Goal: Information Seeking & Learning: Understand process/instructions

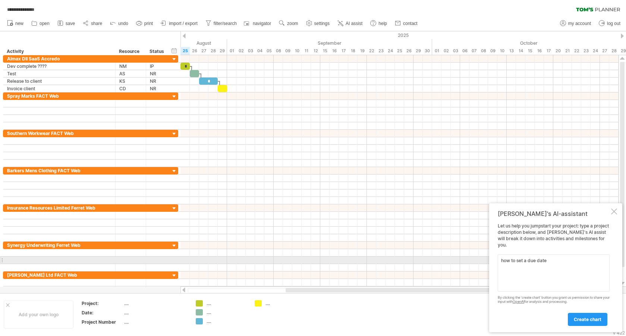
click at [553, 264] on textarea "how to set a due date" at bounding box center [554, 272] width 112 height 37
click at [555, 261] on textarea "how to set a due date" at bounding box center [554, 272] width 112 height 37
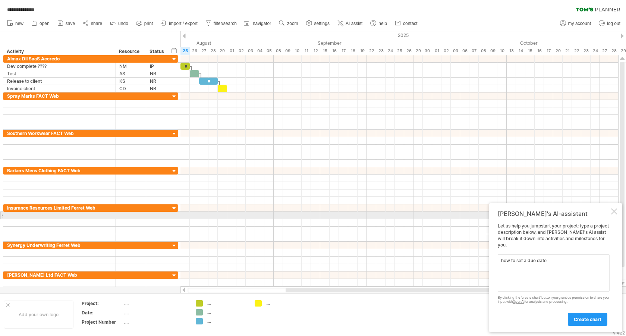
type textarea "how to set a due date"
click at [612, 214] on div at bounding box center [614, 211] width 6 height 6
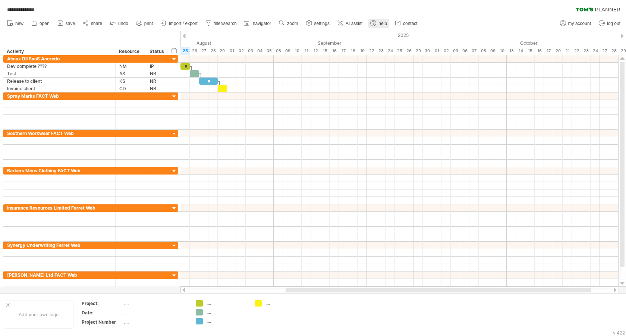
click at [377, 22] on use at bounding box center [373, 22] width 7 height 7
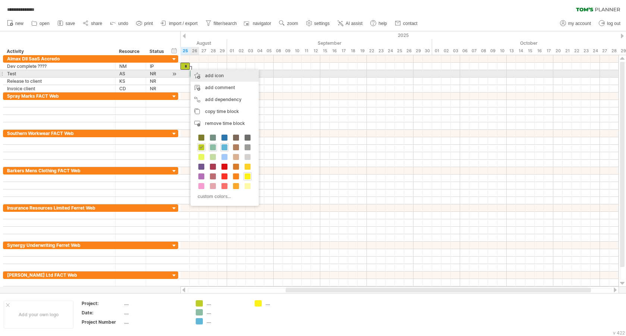
click at [211, 76] on div "add icon" at bounding box center [225, 76] width 68 height 12
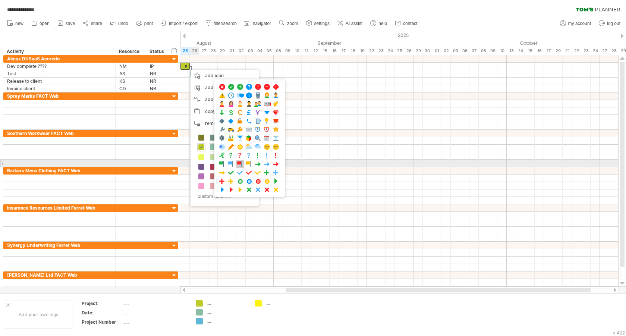
click at [242, 164] on span at bounding box center [239, 164] width 7 height 7
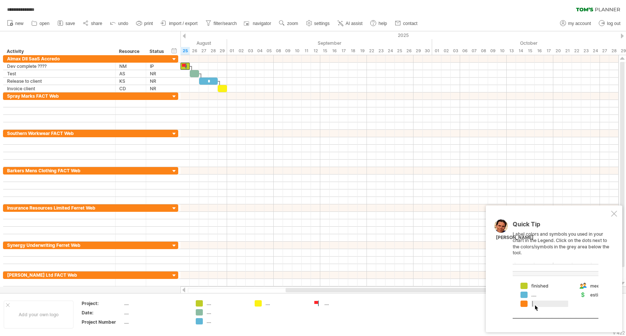
click at [209, 305] on div "...." at bounding box center [227, 303] width 41 height 6
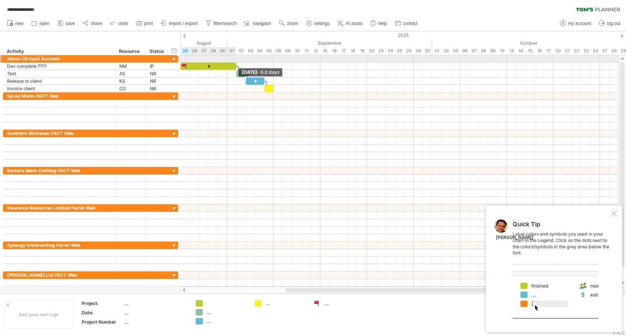
drag, startPoint x: 191, startPoint y: 65, endPoint x: 236, endPoint y: 62, distance: 45.6
click at [236, 62] on div "* ​ * ​ [DATE] - 6.0 days [DATE]" at bounding box center [400, 171] width 438 height 232
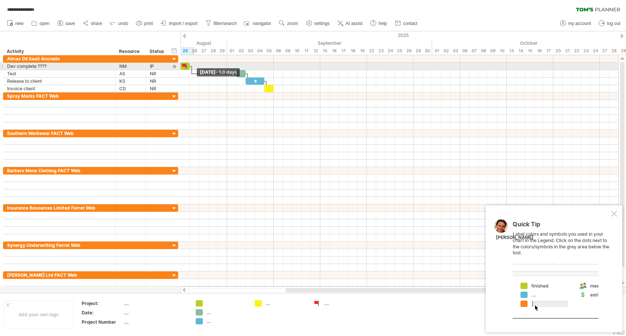
drag, startPoint x: 236, startPoint y: 66, endPoint x: 191, endPoint y: 65, distance: 44.8
click at [191, 65] on div "* ​ * ​ [DATE] - 1.0 days [DATE]" at bounding box center [400, 171] width 438 height 232
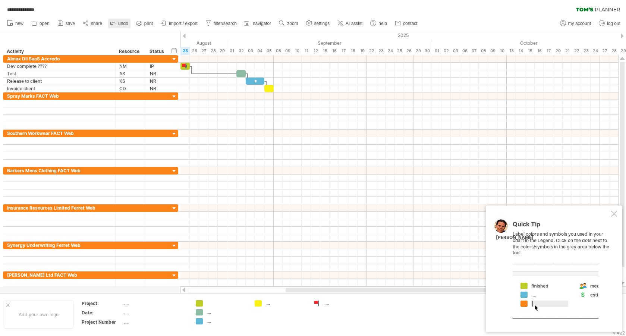
click at [124, 23] on span "undo" at bounding box center [123, 23] width 10 height 5
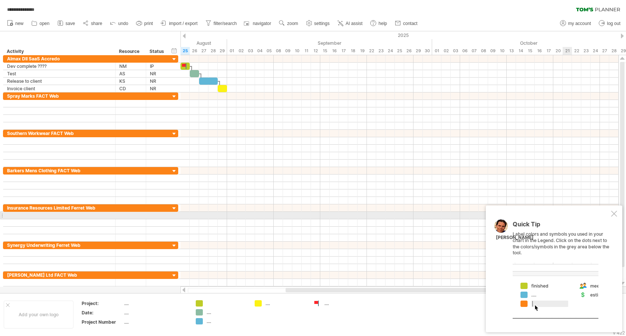
click at [614, 213] on div at bounding box center [614, 214] width 6 height 6
